Goal: Task Accomplishment & Management: Complete application form

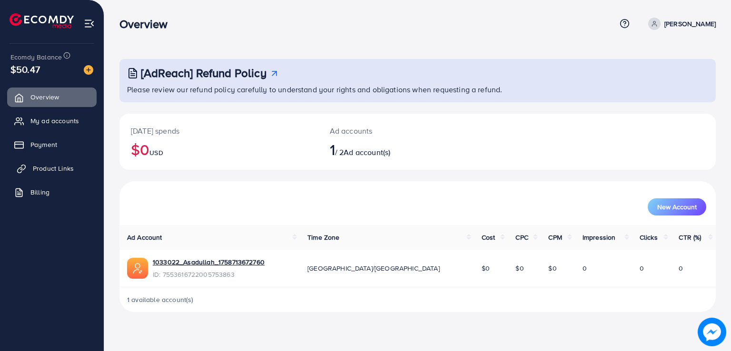
click at [58, 166] on span "Product Links" at bounding box center [53, 169] width 41 height 10
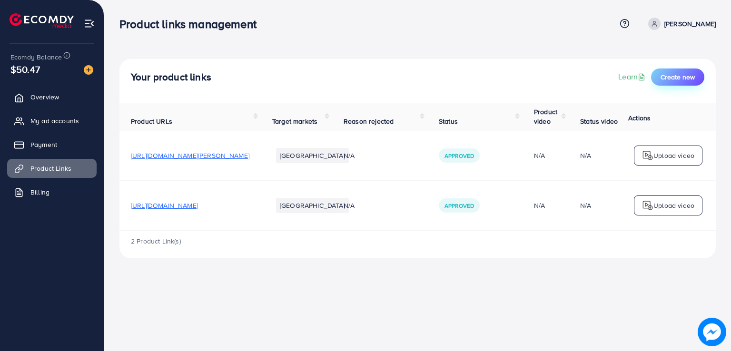
click at [677, 74] on span "Create new" at bounding box center [677, 77] width 34 height 10
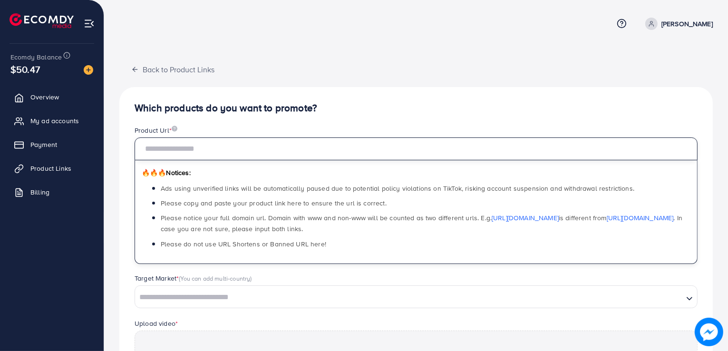
click at [268, 148] on input "text" at bounding box center [416, 148] width 563 height 23
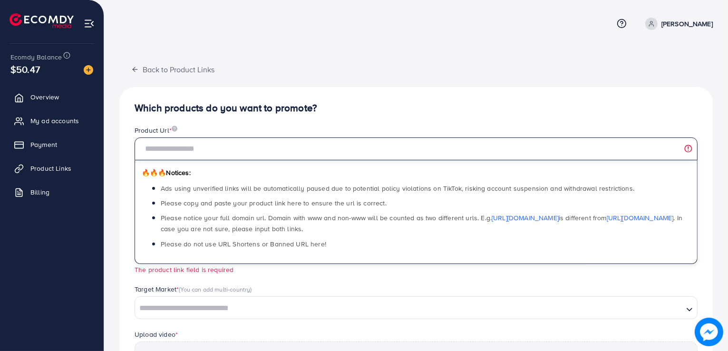
paste input "**********"
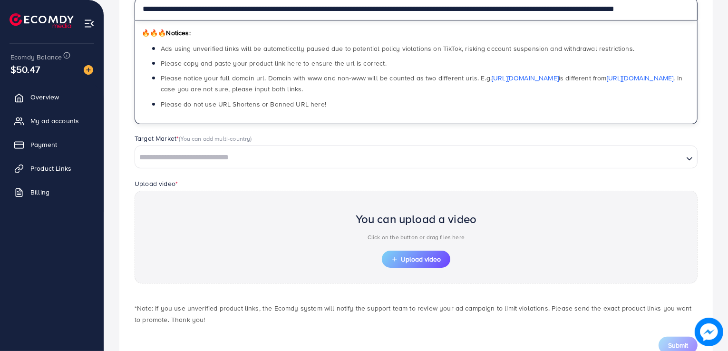
scroll to position [146, 0]
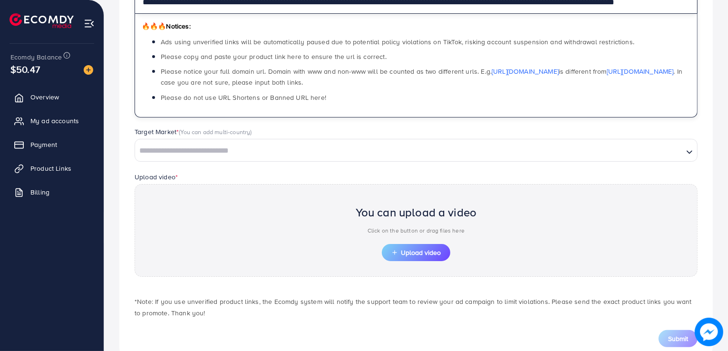
type input "**********"
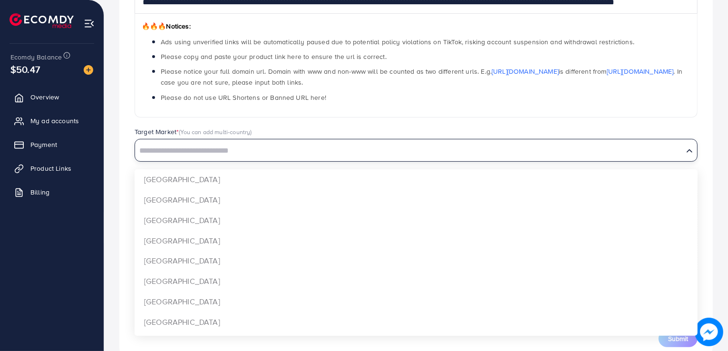
click at [236, 147] on input "Search for option" at bounding box center [409, 151] width 546 height 15
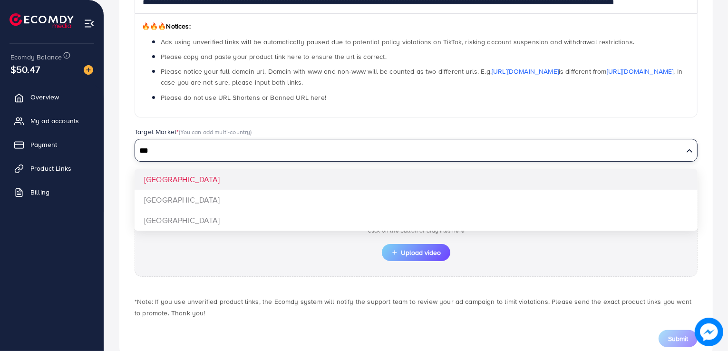
type input "***"
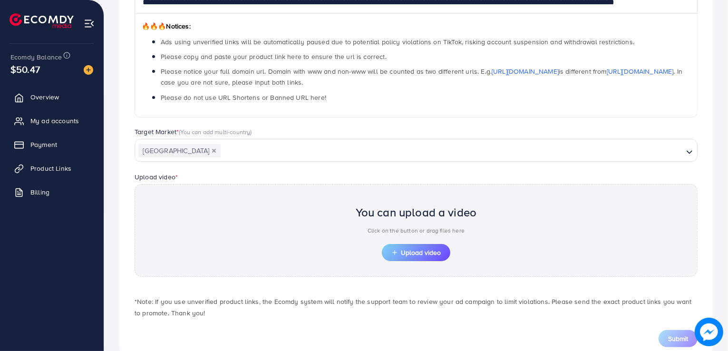
click at [215, 175] on div "**********" at bounding box center [416, 152] width 594 height 422
click at [429, 244] on button "Upload video" at bounding box center [416, 252] width 68 height 17
click at [399, 250] on span "Upload video" at bounding box center [415, 252] width 49 height 7
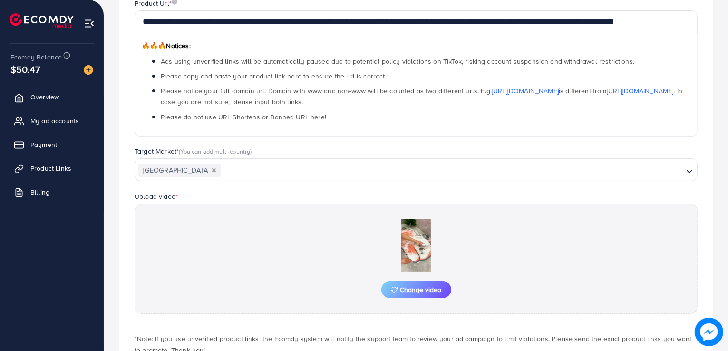
scroll to position [146, 0]
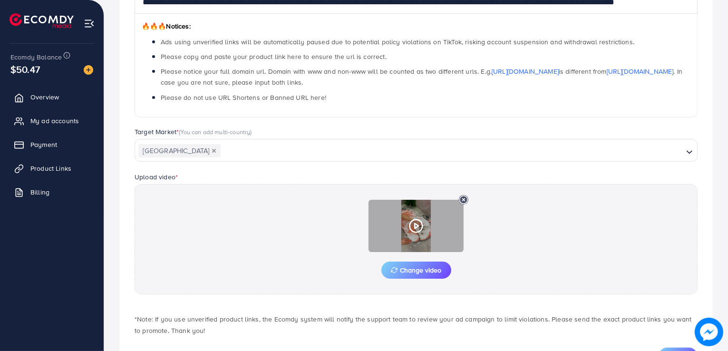
click at [410, 224] on circle at bounding box center [416, 226] width 13 height 13
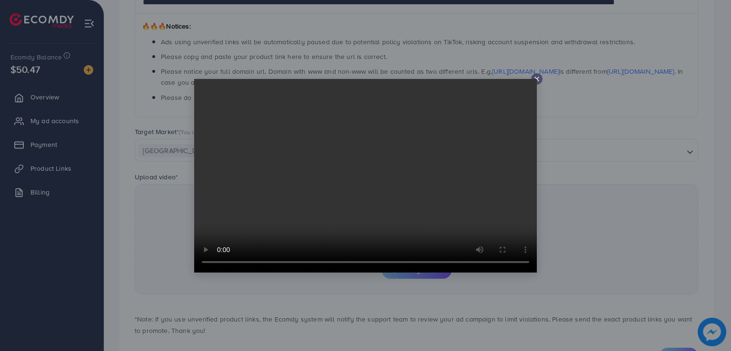
click at [538, 80] on line at bounding box center [537, 79] width 4 height 4
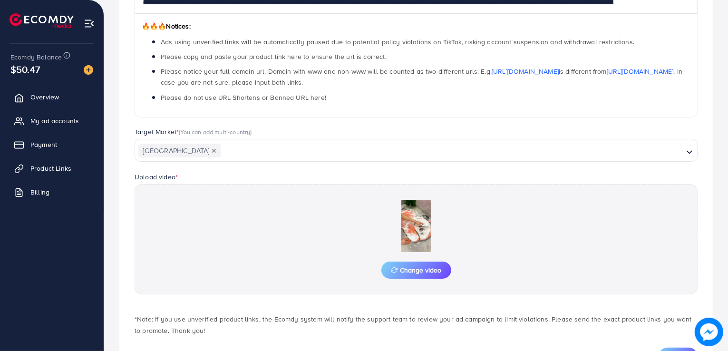
scroll to position [190, 0]
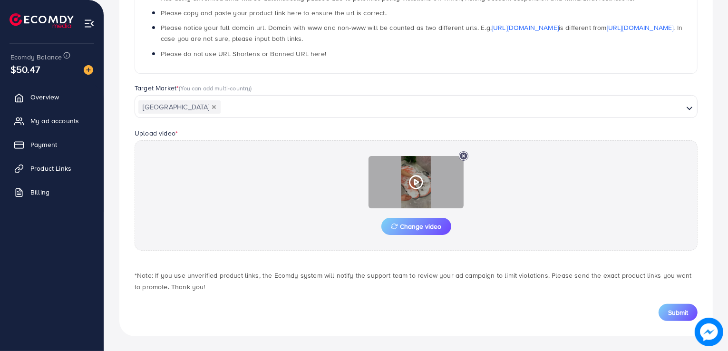
click at [414, 182] on icon at bounding box center [416, 182] width 15 height 15
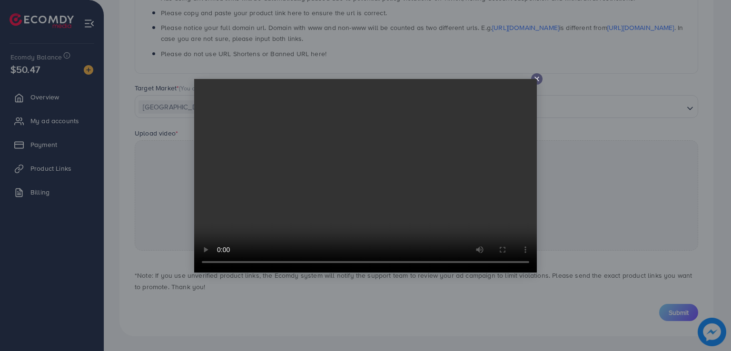
click at [393, 190] on video at bounding box center [365, 176] width 342 height 194
click at [538, 77] on icon at bounding box center [537, 79] width 8 height 8
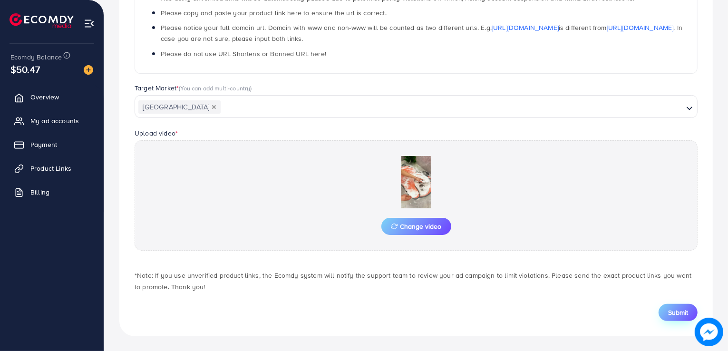
click at [670, 314] on span "Submit" at bounding box center [678, 313] width 20 height 10
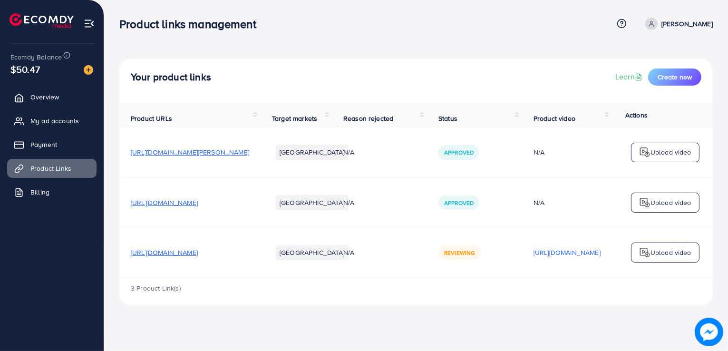
click at [329, 305] on div "3 Product Link(s)" at bounding box center [416, 292] width 594 height 28
click at [404, 46] on div "Your product links Learn Create new Product URLs Target markets Reason rejected…" at bounding box center [416, 160] width 624 height 321
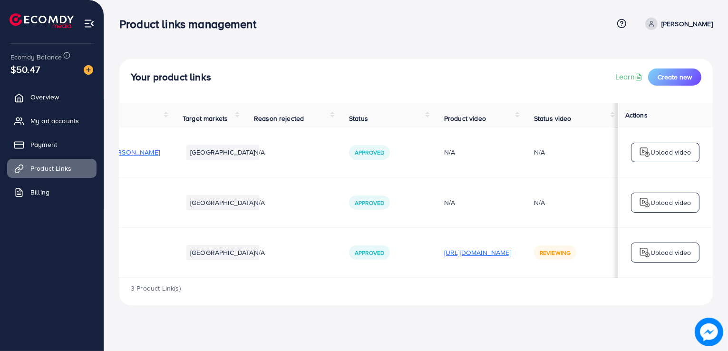
click at [492, 258] on p "[URL][DOMAIN_NAME]" at bounding box center [477, 252] width 67 height 11
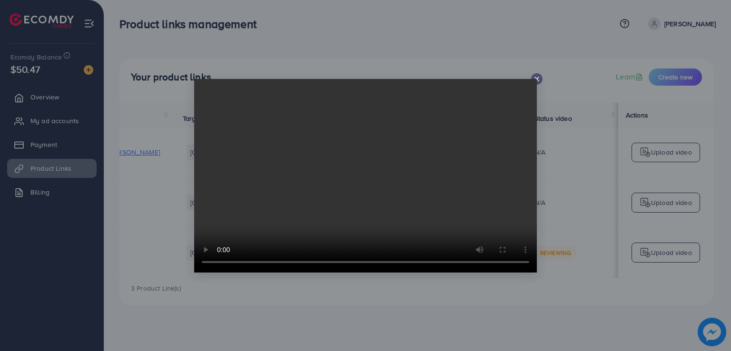
click at [489, 183] on video at bounding box center [365, 176] width 342 height 194
click at [540, 77] on div at bounding box center [536, 78] width 11 height 11
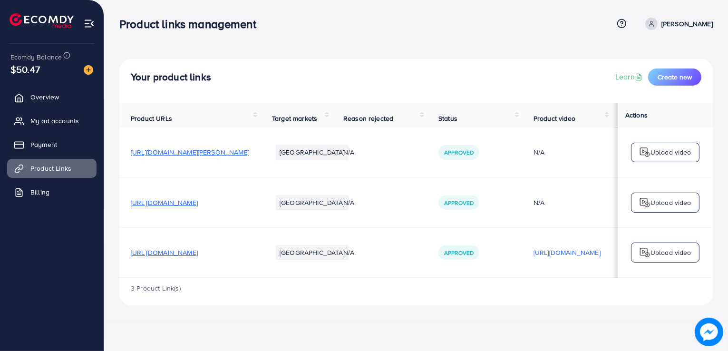
click at [196, 257] on span "[URL][DOMAIN_NAME]" at bounding box center [164, 253] width 67 height 10
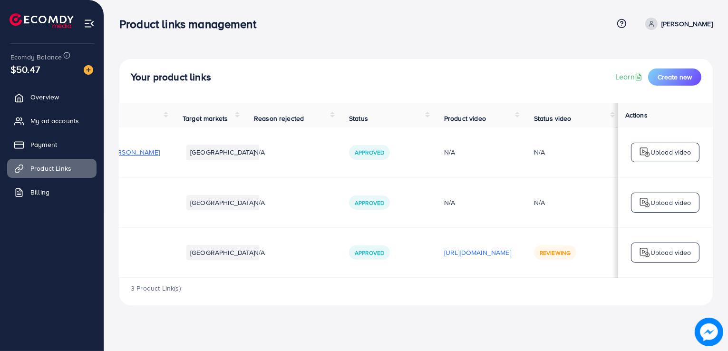
scroll to position [0, 160]
click at [661, 258] on p "Upload video" at bounding box center [671, 252] width 41 height 11
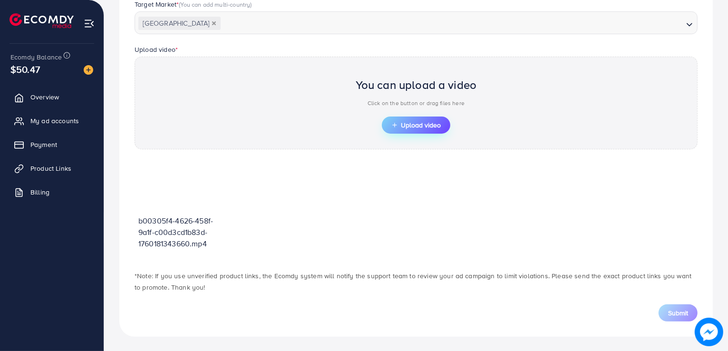
click at [412, 127] on span "Upload video" at bounding box center [415, 125] width 49 height 7
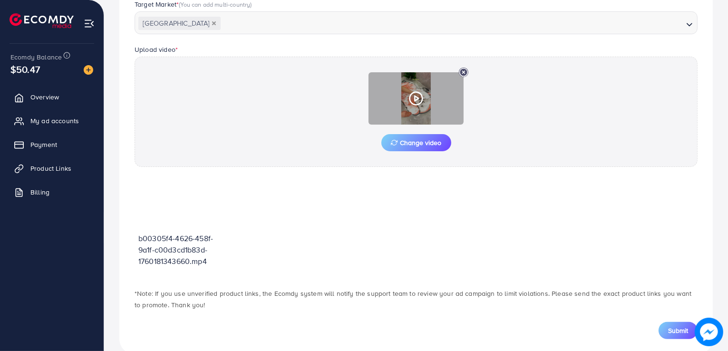
click at [412, 96] on icon at bounding box center [416, 98] width 15 height 15
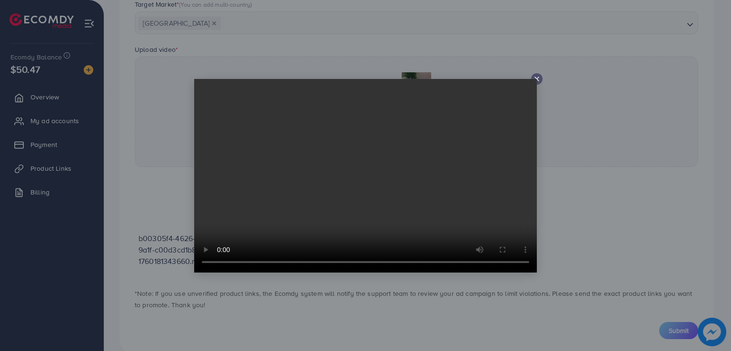
click at [534, 77] on icon at bounding box center [537, 79] width 8 height 8
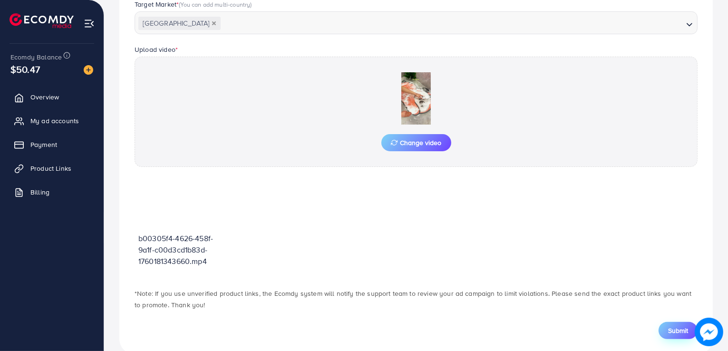
click at [668, 327] on span "Submit" at bounding box center [678, 331] width 20 height 10
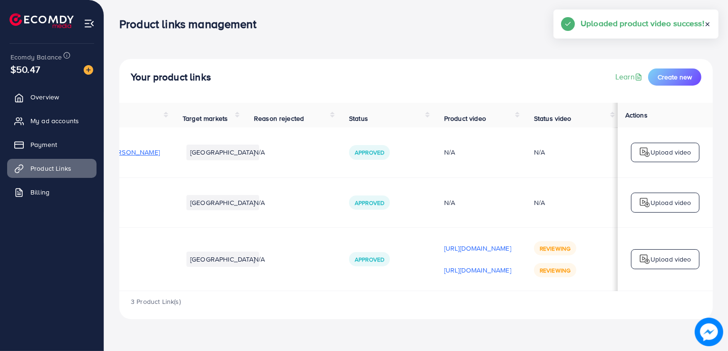
scroll to position [0, 160]
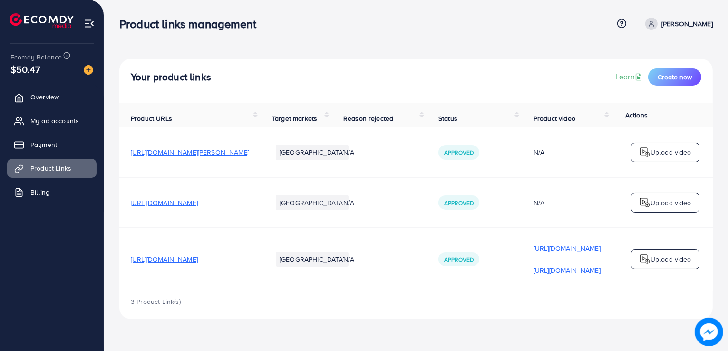
scroll to position [0, 160]
